Goal: Information Seeking & Learning: Learn about a topic

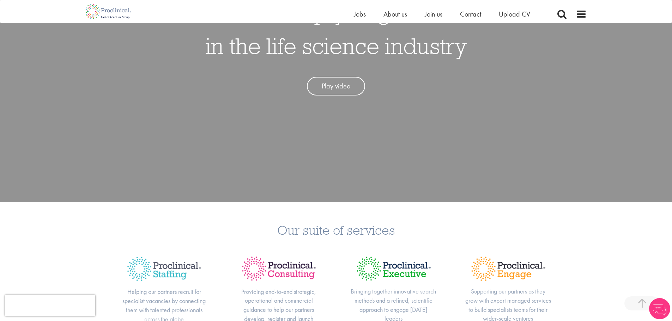
scroll to position [141, 0]
click at [433, 14] on span "Join us" at bounding box center [433, 14] width 18 height 9
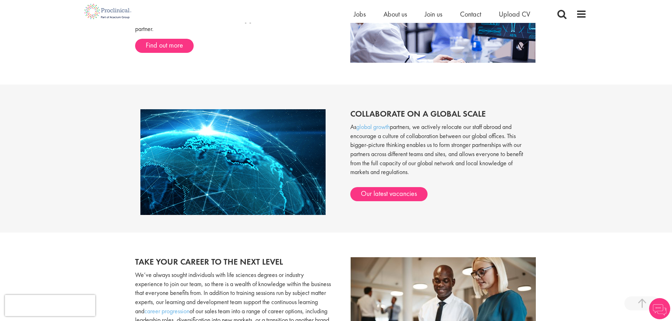
scroll to position [582, 0]
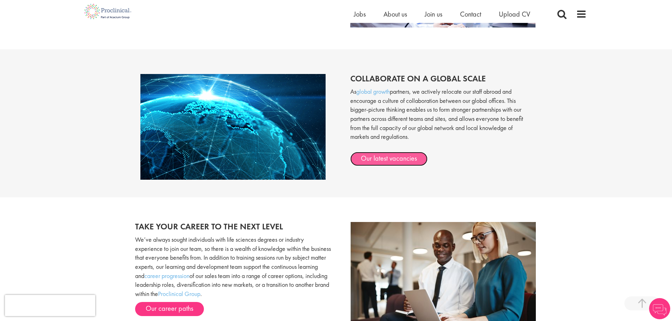
click at [400, 163] on link "Our latest vacancies" at bounding box center [388, 159] width 77 height 14
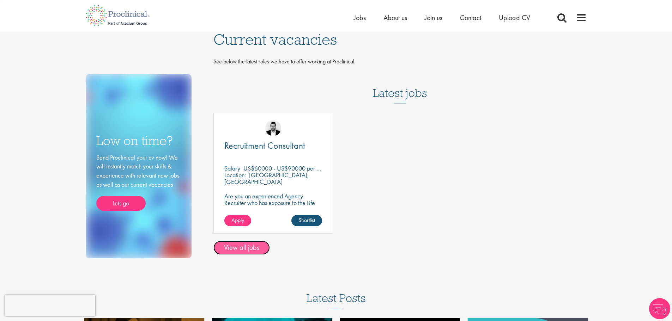
click at [244, 252] on link "View all jobs" at bounding box center [241, 248] width 56 height 14
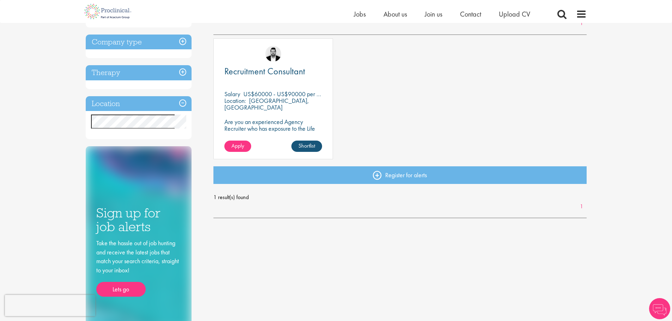
scroll to position [75, 0]
